Goal: Task Accomplishment & Management: Use online tool/utility

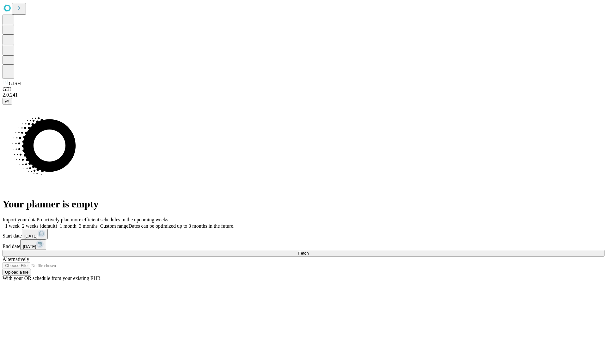
click at [309, 251] on span "Fetch" at bounding box center [303, 253] width 10 height 5
